Goal: Task Accomplishment & Management: Complete application form

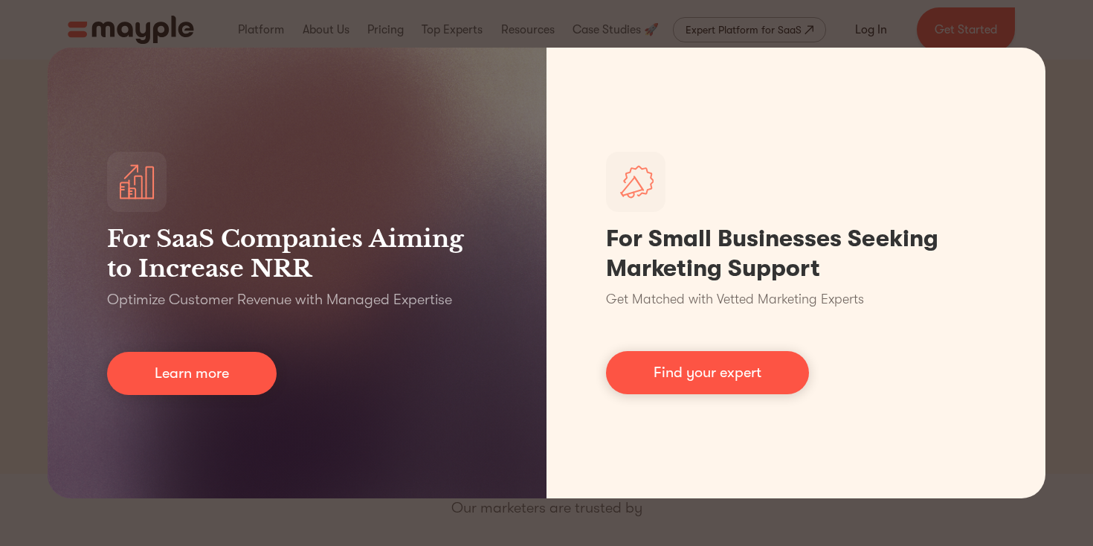
click at [1064, 311] on div "For SaaS Companies Aiming to Increase NRR Optimize Customer Revenue with Manage…" at bounding box center [546, 273] width 1093 height 546
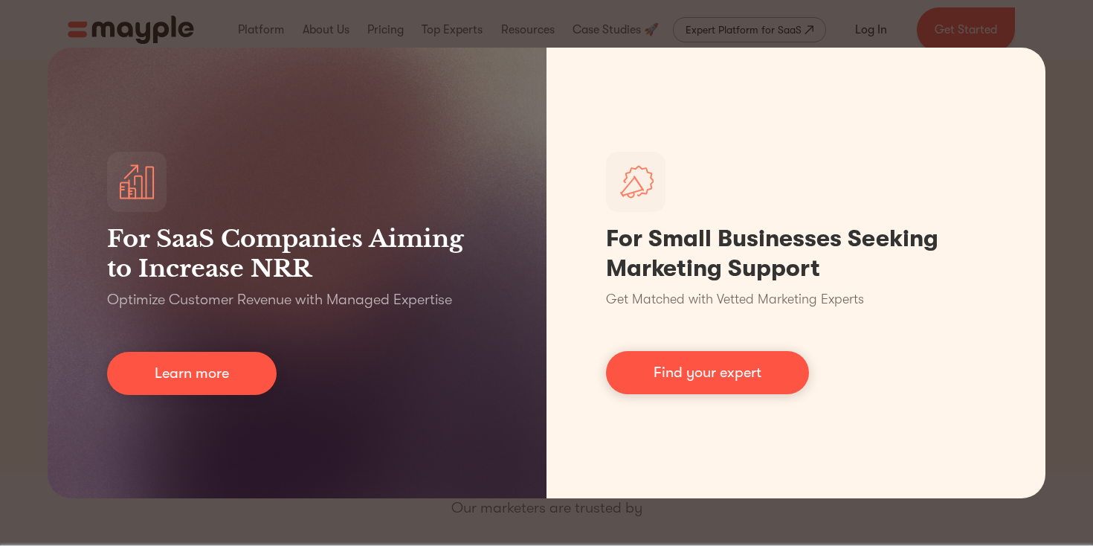
click at [1053, 168] on div "For SaaS Companies Aiming to Increase NRR Optimize Customer Revenue with Manage…" at bounding box center [546, 273] width 1093 height 546
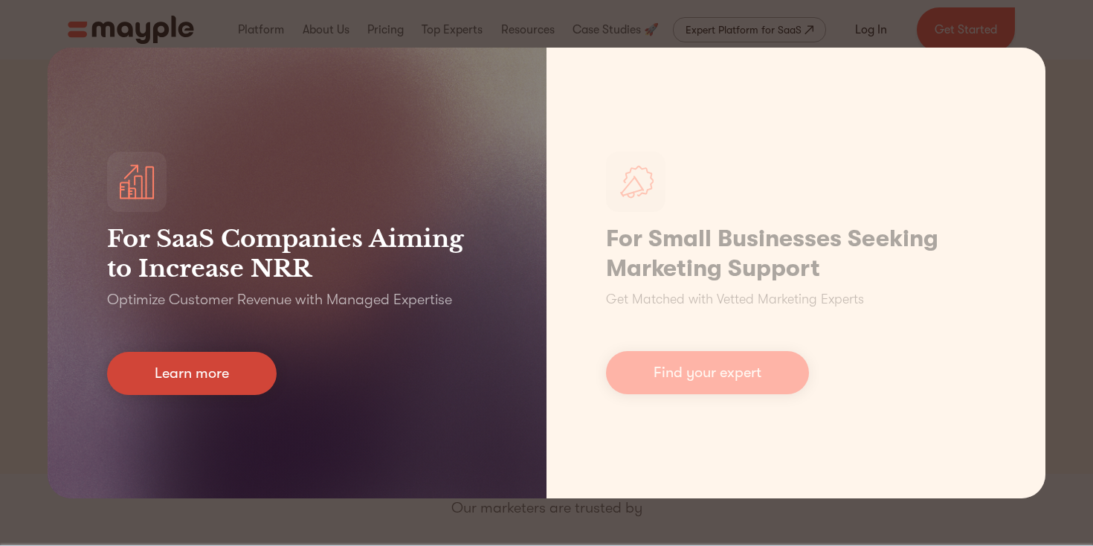
click at [189, 375] on link "Learn more" at bounding box center [192, 373] width 170 height 43
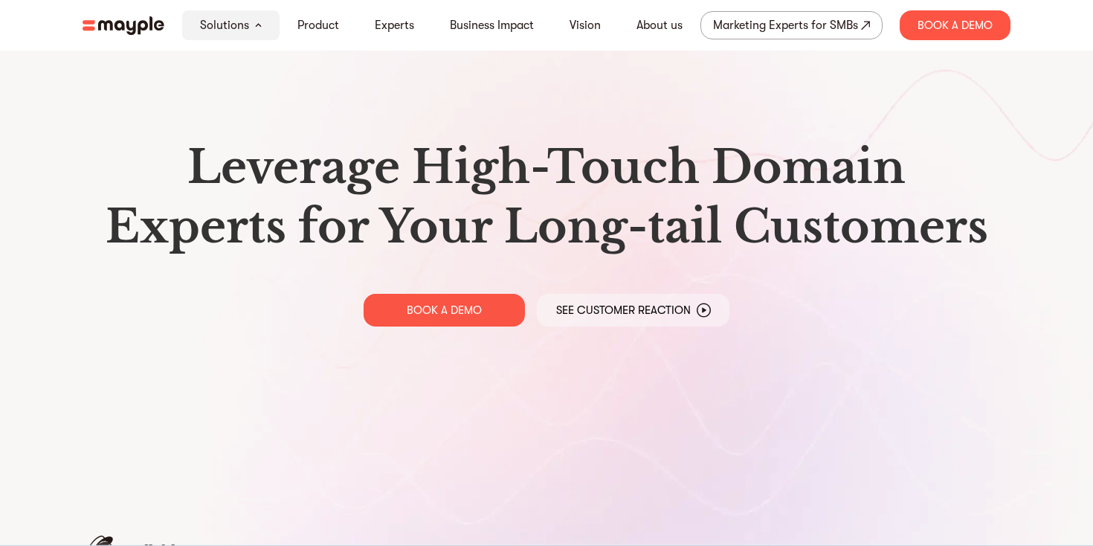
click at [139, 28] on img at bounding box center [124, 25] width 82 height 19
click at [668, 25] on link "About us" at bounding box center [659, 25] width 46 height 18
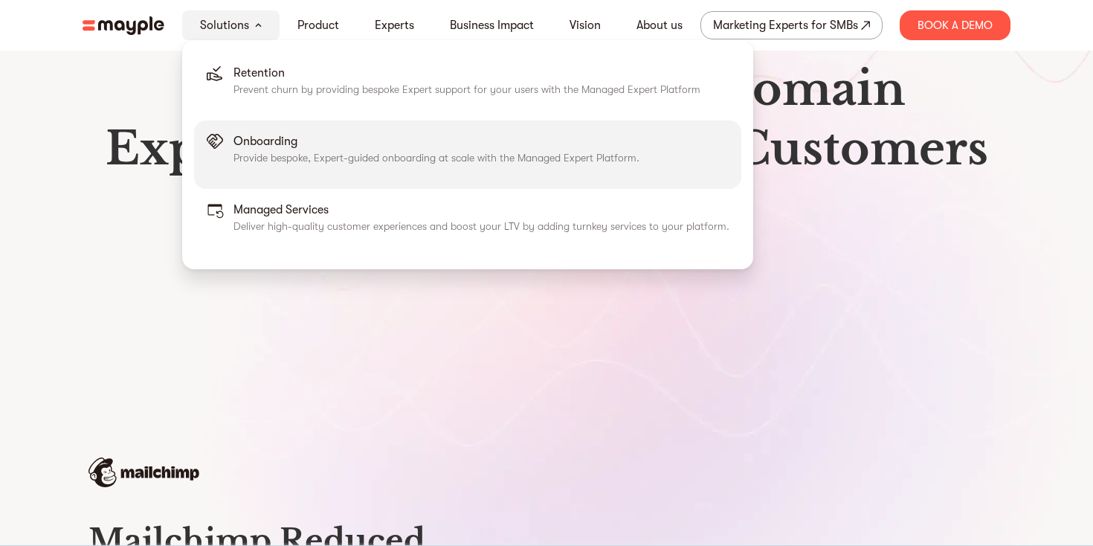
scroll to position [76, 0]
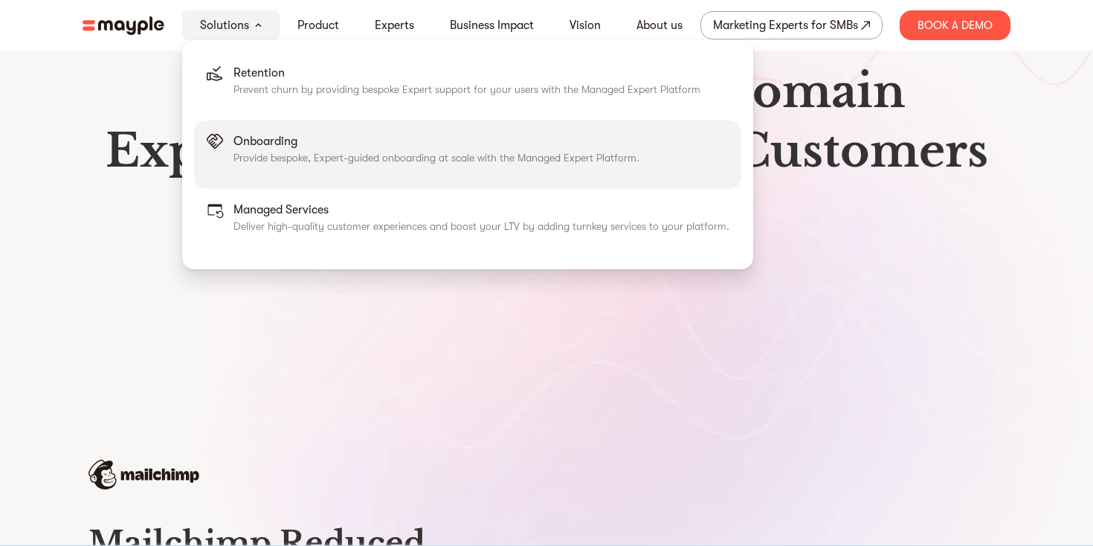
click at [300, 152] on p "Provide bespoke, Expert-guided onboarding at scale with the Managed Expert Plat…" at bounding box center [436, 157] width 406 height 15
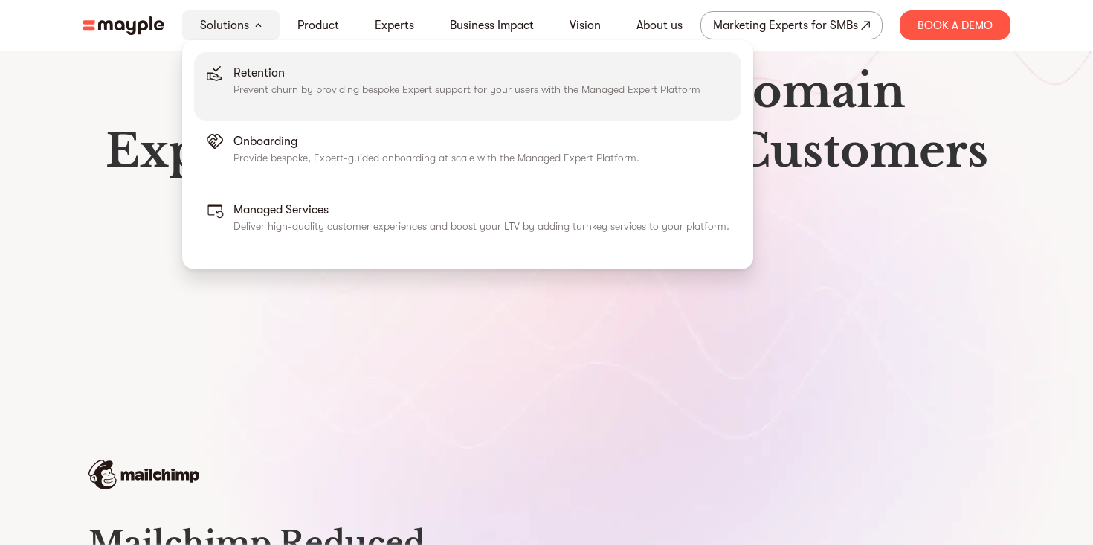
click at [287, 83] on p "Prevent churn by providing bespoke Expert support for your users with the Manag…" at bounding box center [466, 89] width 467 height 15
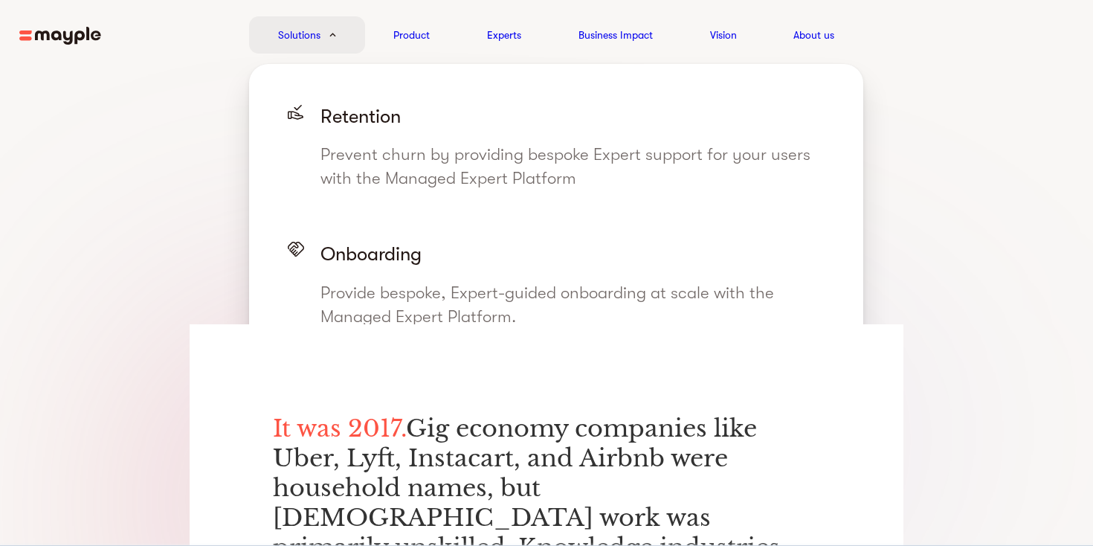
click at [327, 37] on div "Solutions" at bounding box center [307, 34] width 116 height 37
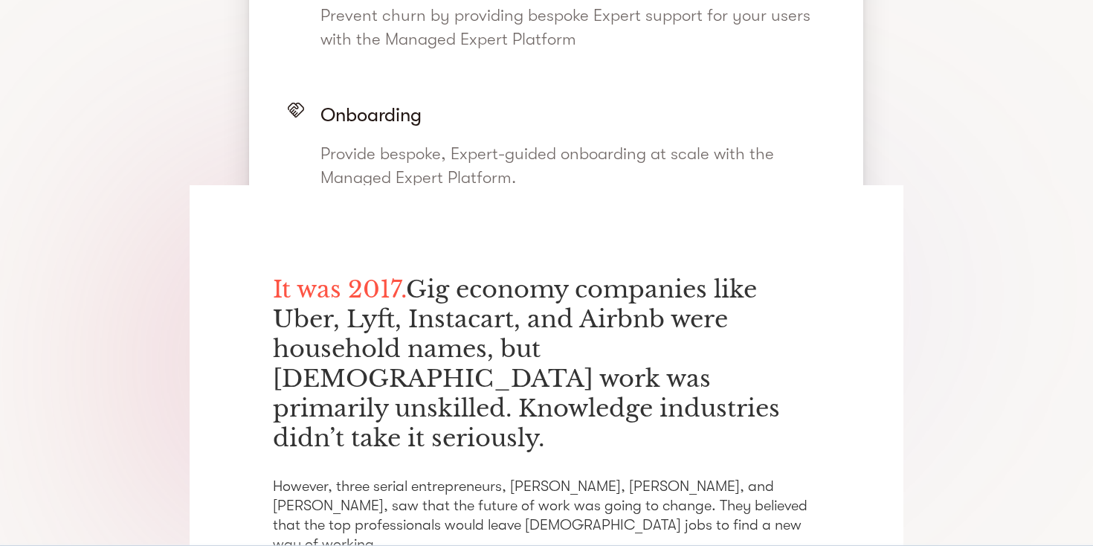
scroll to position [141, 0]
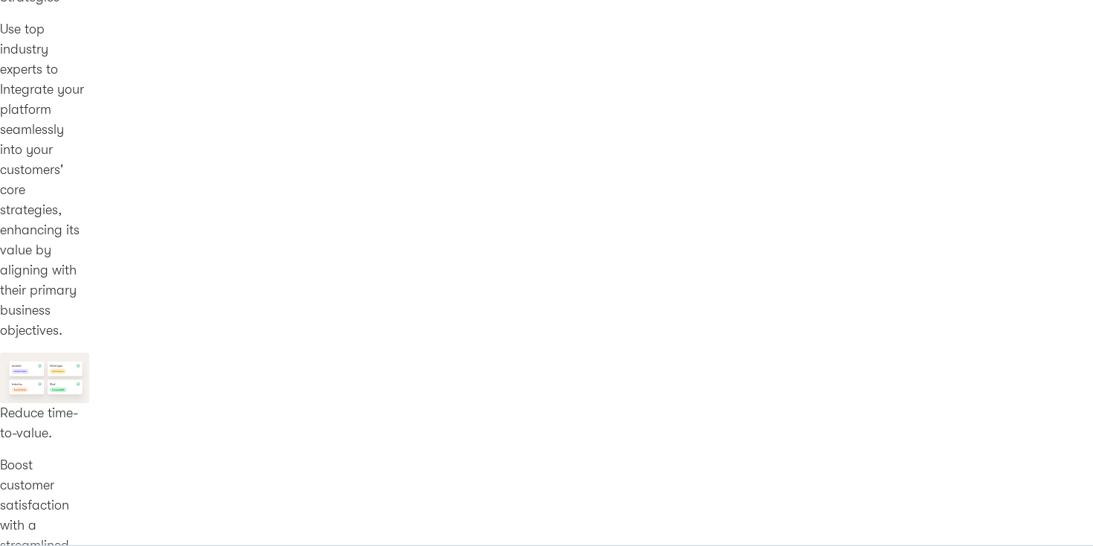
scroll to position [412, 0]
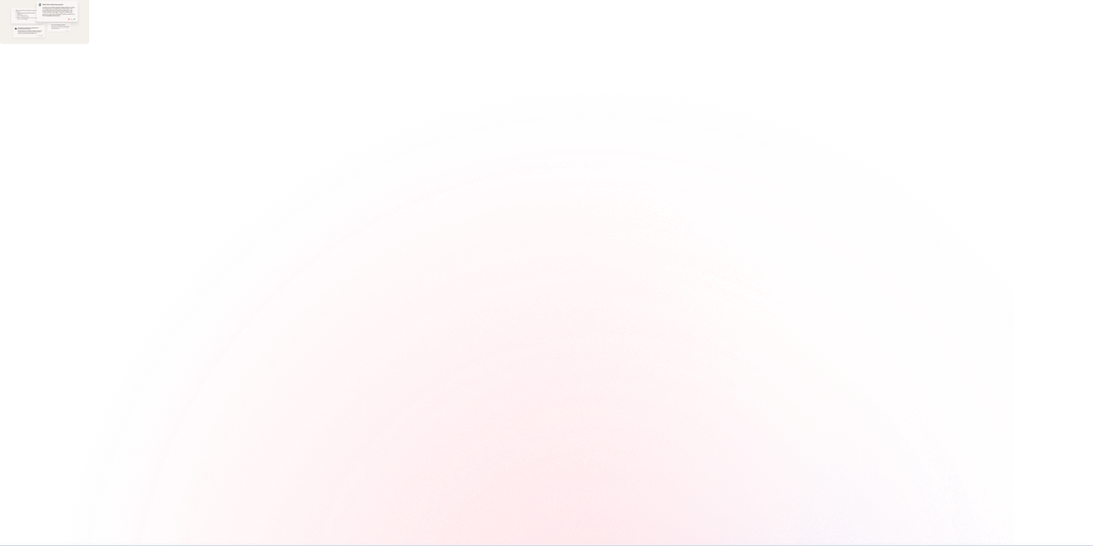
scroll to position [1827, 0]
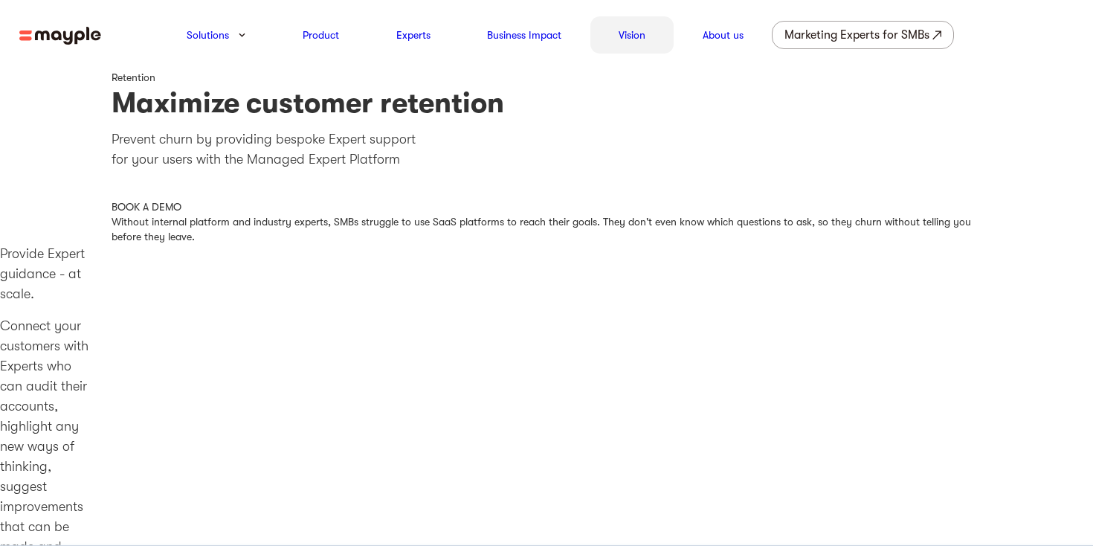
click at [634, 33] on link "Vision" at bounding box center [632, 35] width 27 height 18
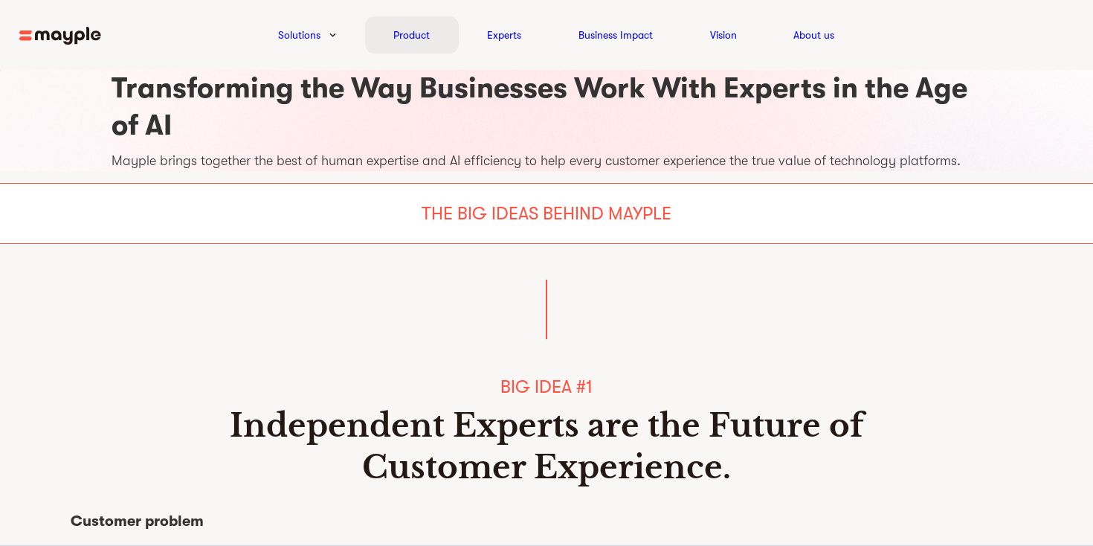
click at [416, 35] on link "Product" at bounding box center [411, 35] width 36 height 18
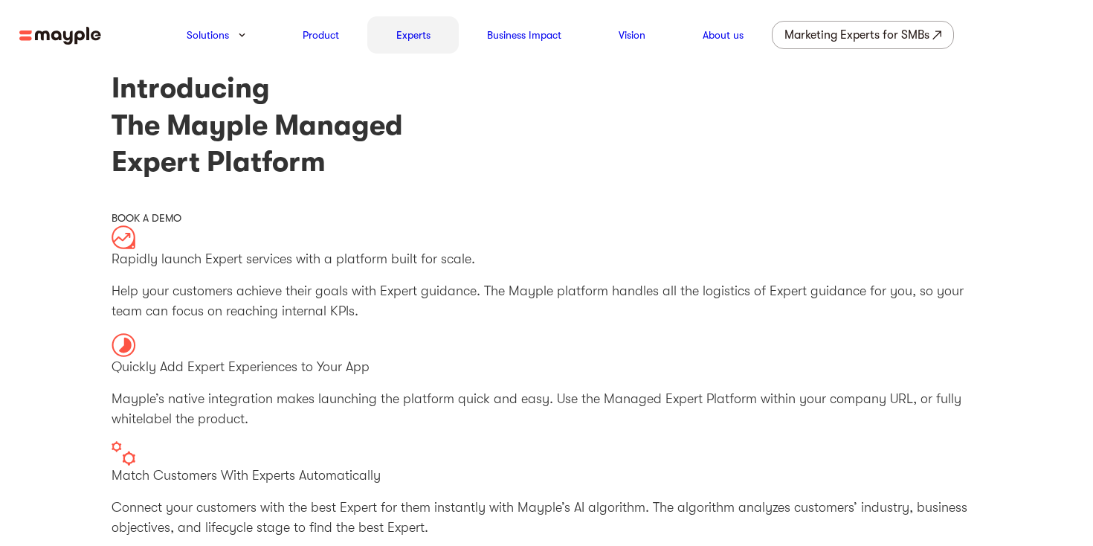
click at [417, 38] on link "Experts" at bounding box center [413, 35] width 34 height 18
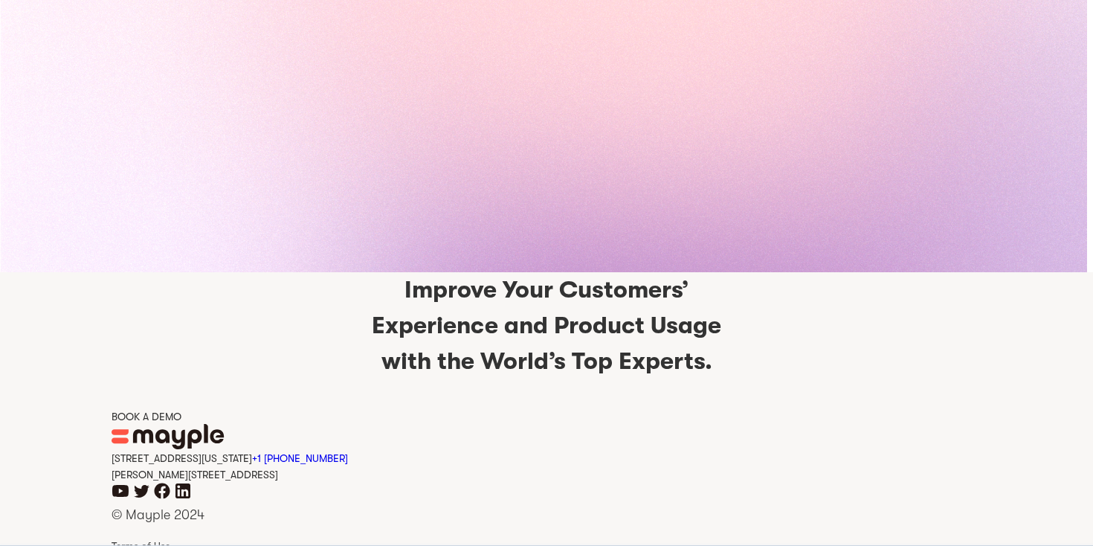
scroll to position [3647, 0]
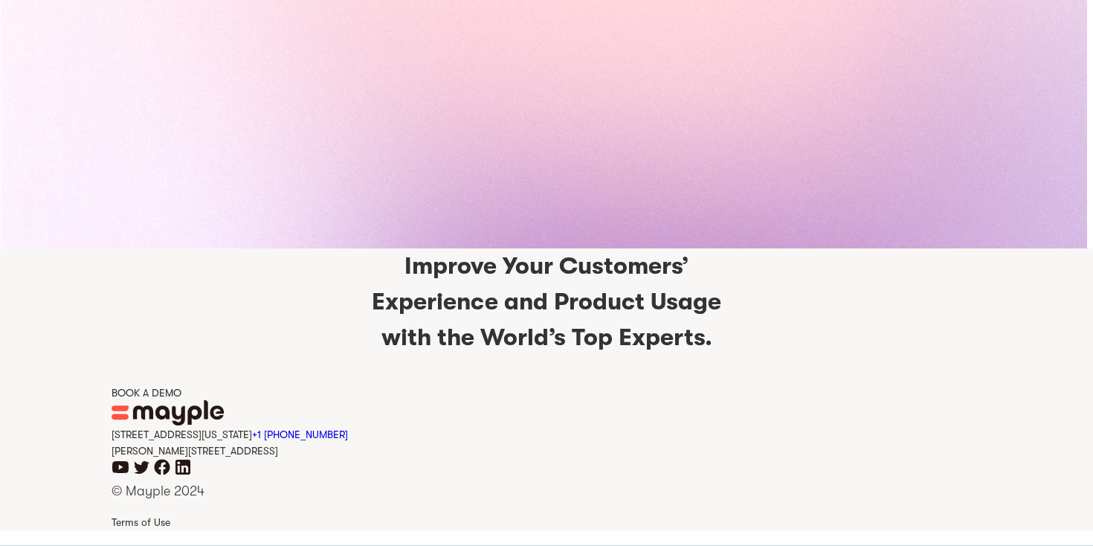
click at [146, 391] on div "BOOK A DEMO" at bounding box center [547, 392] width 870 height 15
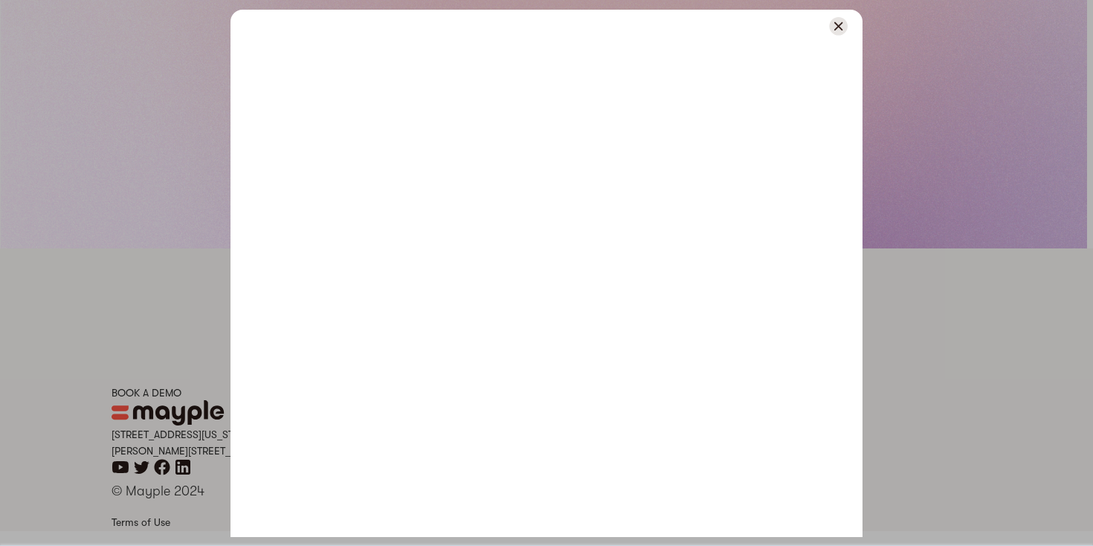
click at [837, 29] on img at bounding box center [838, 26] width 19 height 19
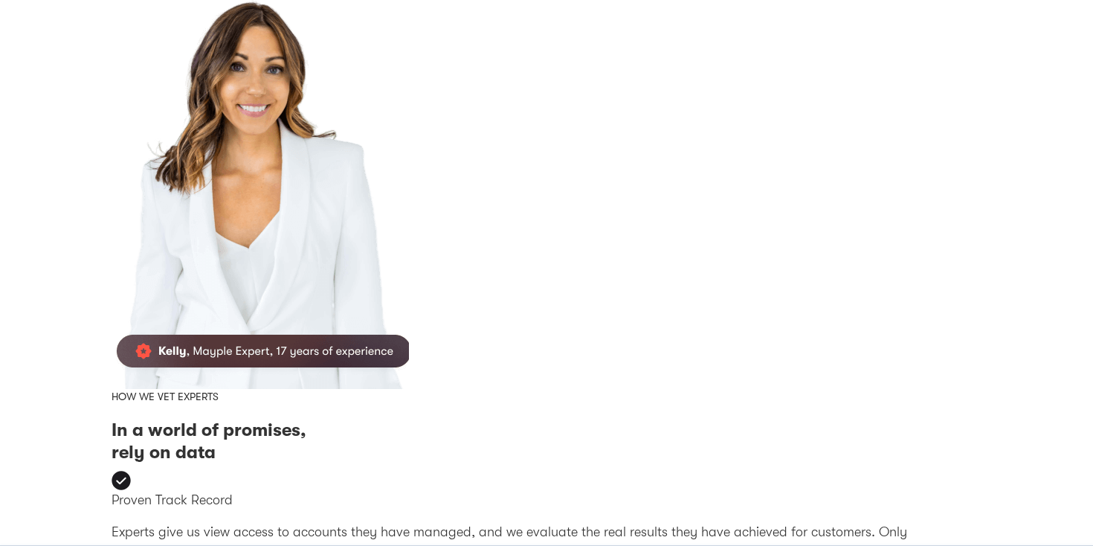
scroll to position [0, 0]
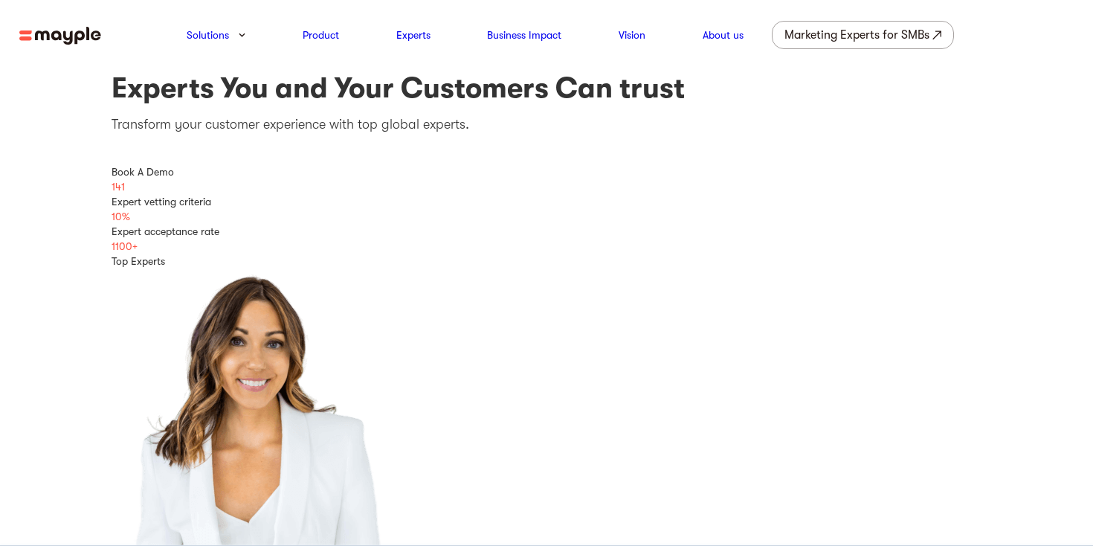
click at [121, 245] on div "1100+" at bounding box center [547, 246] width 870 height 15
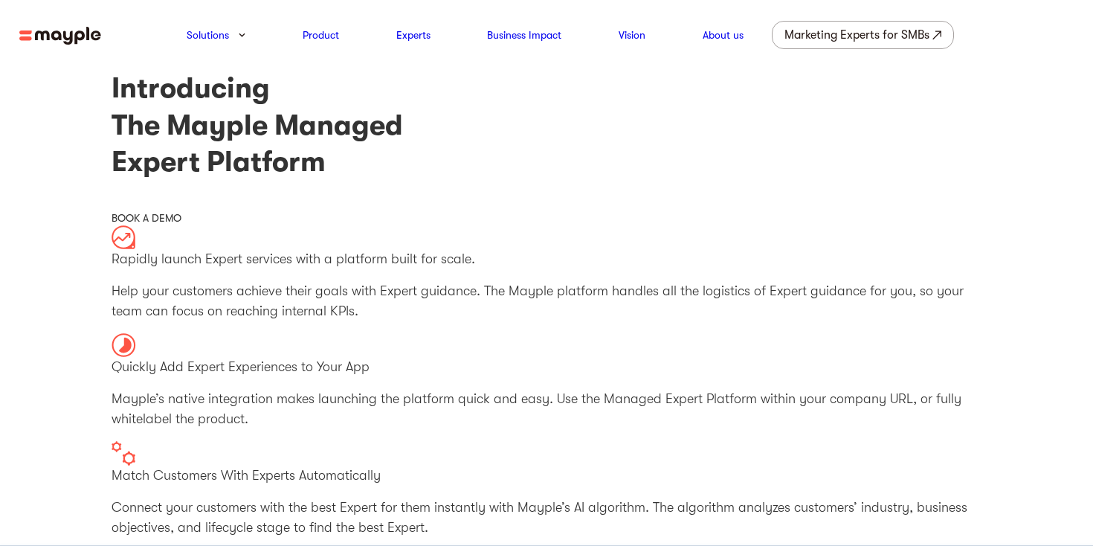
scroll to position [15, 0]
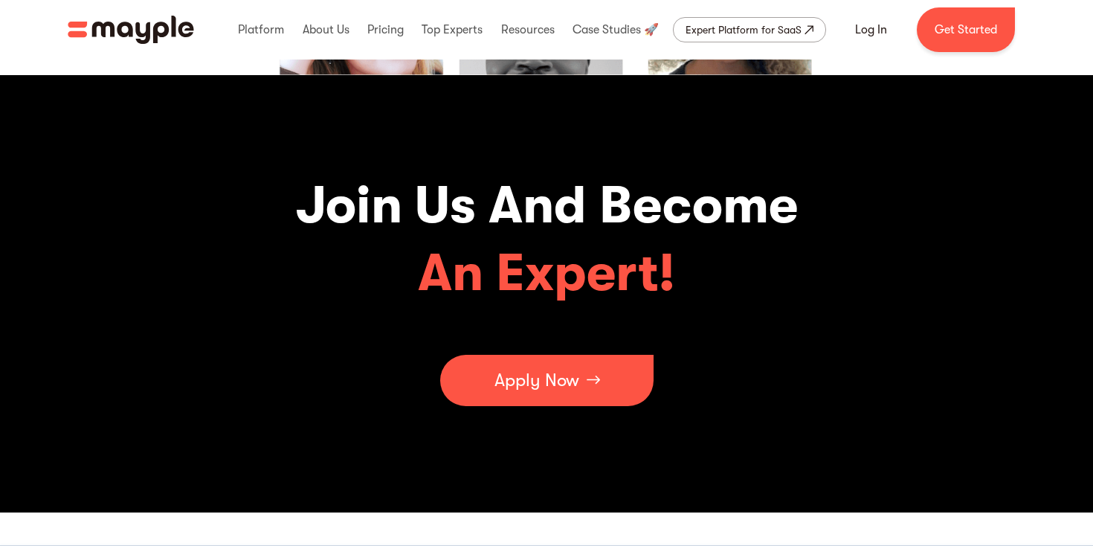
scroll to position [4685, 0]
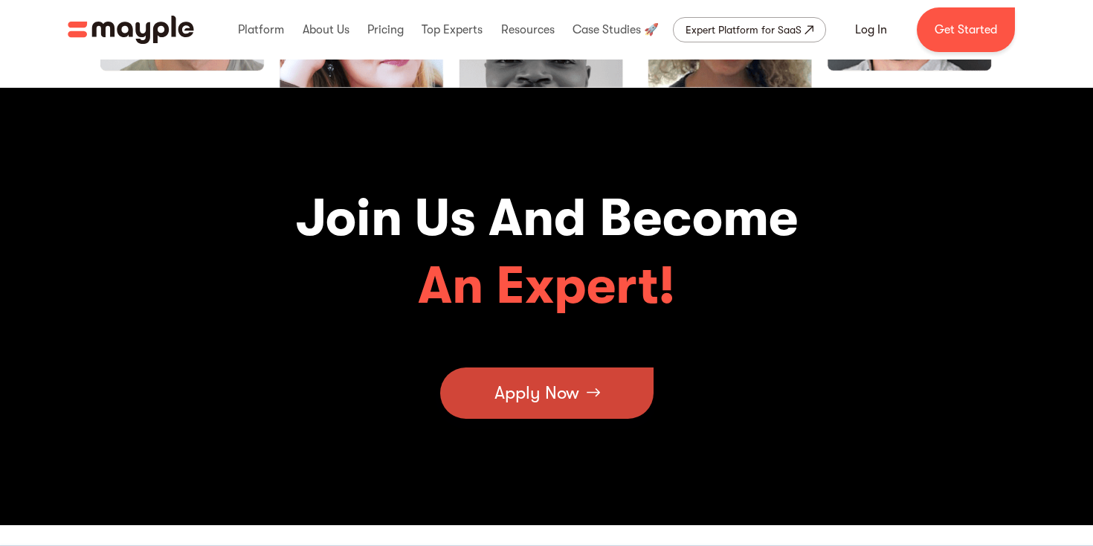
click at [540, 394] on div "Apply Now" at bounding box center [536, 392] width 85 height 45
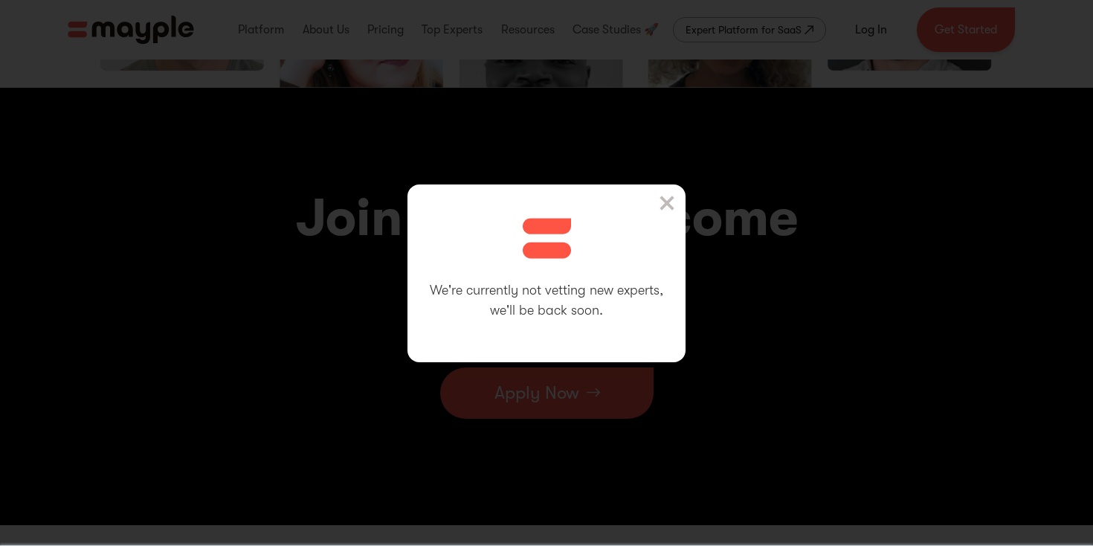
click at [665, 208] on img at bounding box center [666, 203] width 15 height 15
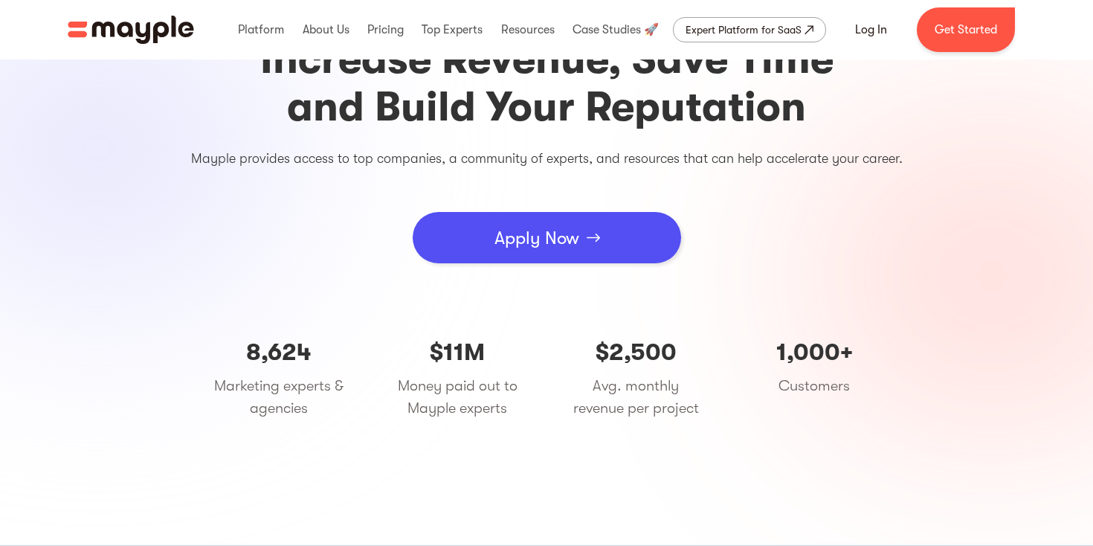
scroll to position [0, 0]
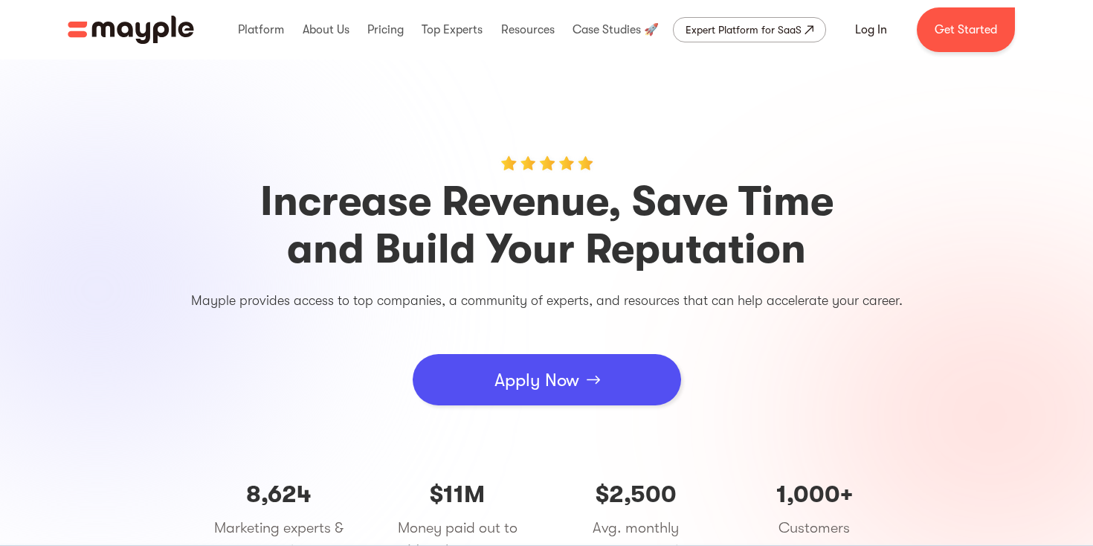
click at [543, 372] on div "Apply Now" at bounding box center [536, 380] width 85 height 45
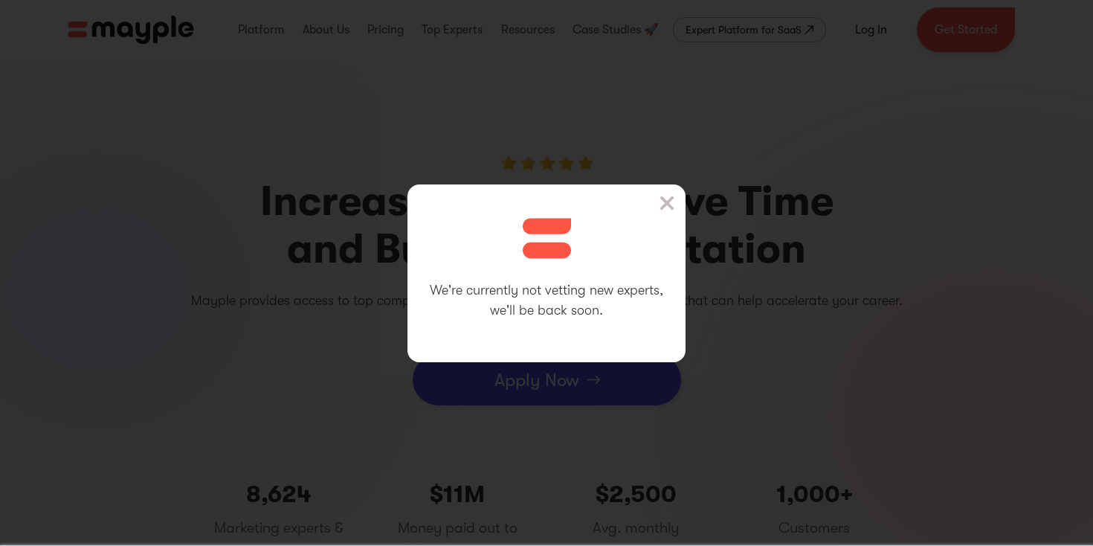
click at [666, 207] on img at bounding box center [666, 203] width 15 height 15
